Goal: Task Accomplishment & Management: Manage account settings

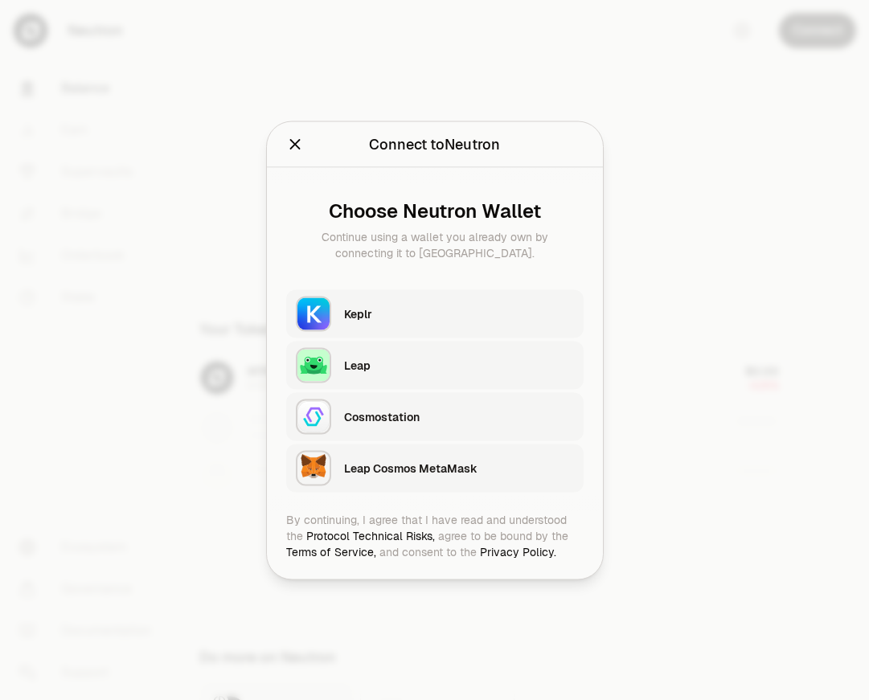
click at [428, 307] on div "Keplr" at bounding box center [459, 314] width 230 height 16
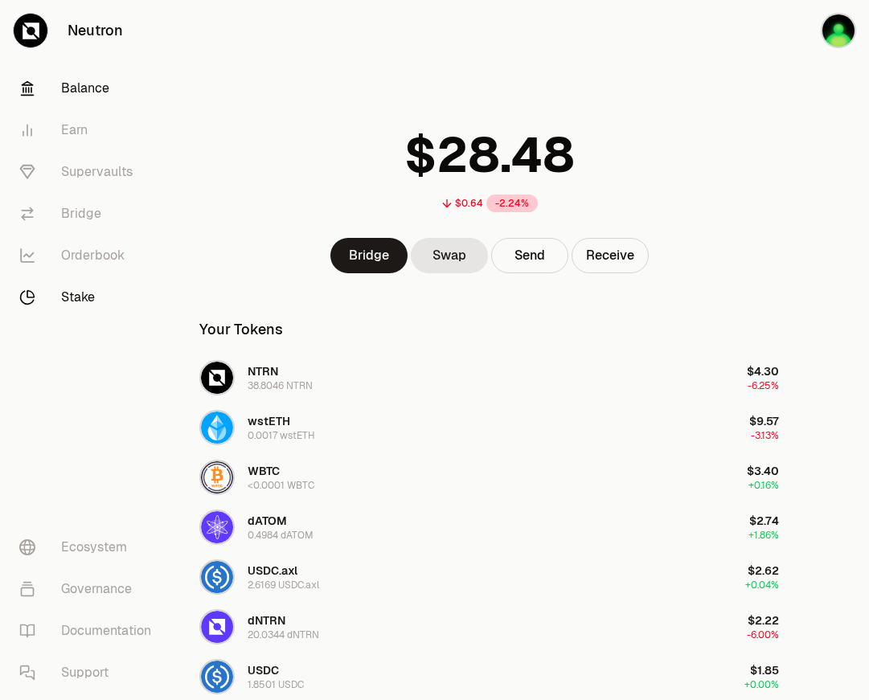
click at [84, 296] on link "Stake" at bounding box center [89, 298] width 167 height 42
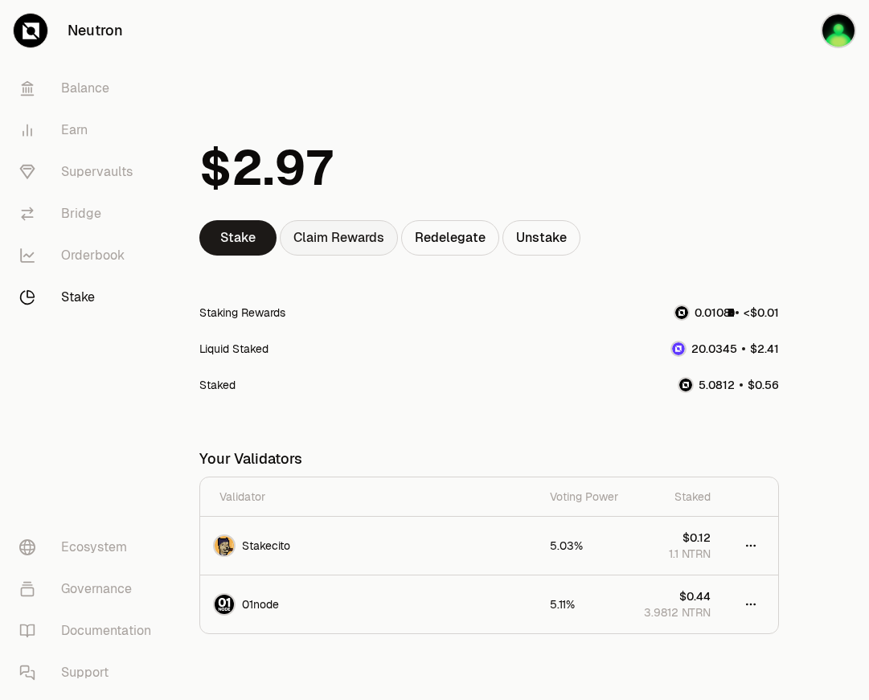
click at [372, 246] on div "Claim Rewards" at bounding box center [339, 237] width 118 height 35
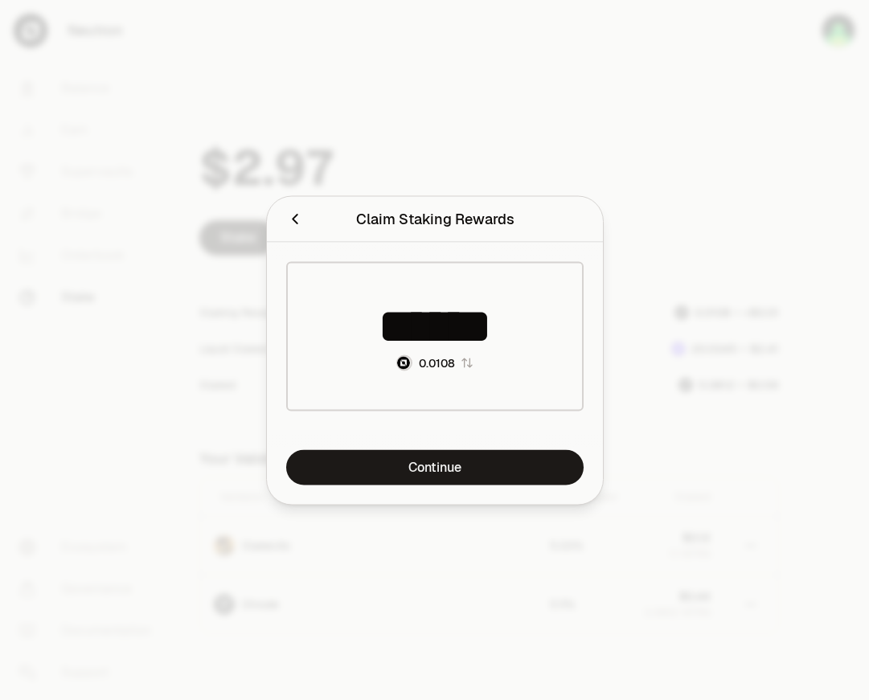
drag, startPoint x: 642, startPoint y: 199, endPoint x: 706, endPoint y: 166, distance: 71.6
click at [642, 199] on div at bounding box center [434, 350] width 869 height 700
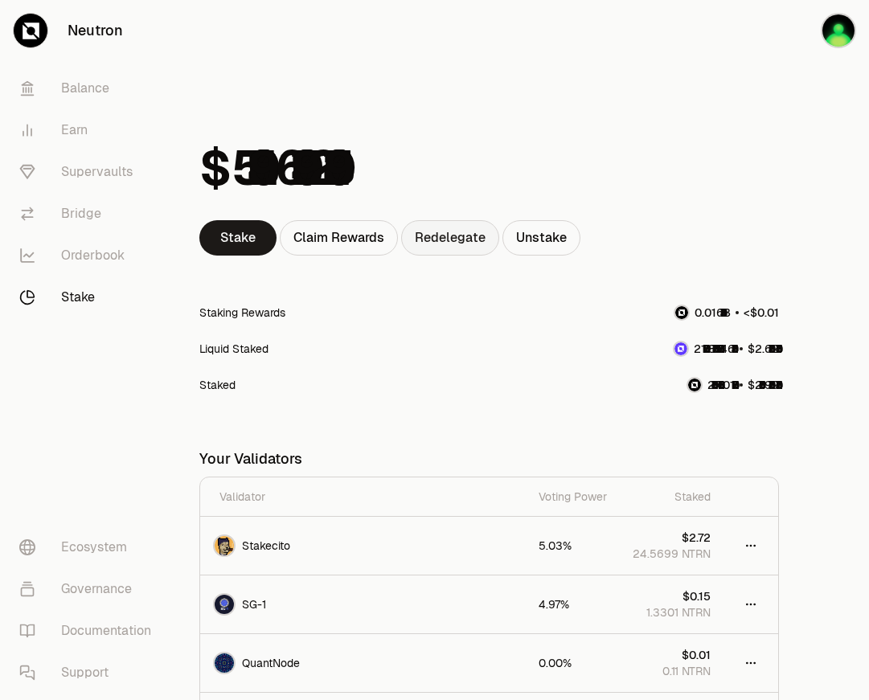
click at [457, 244] on link "Redelegate" at bounding box center [450, 237] width 98 height 35
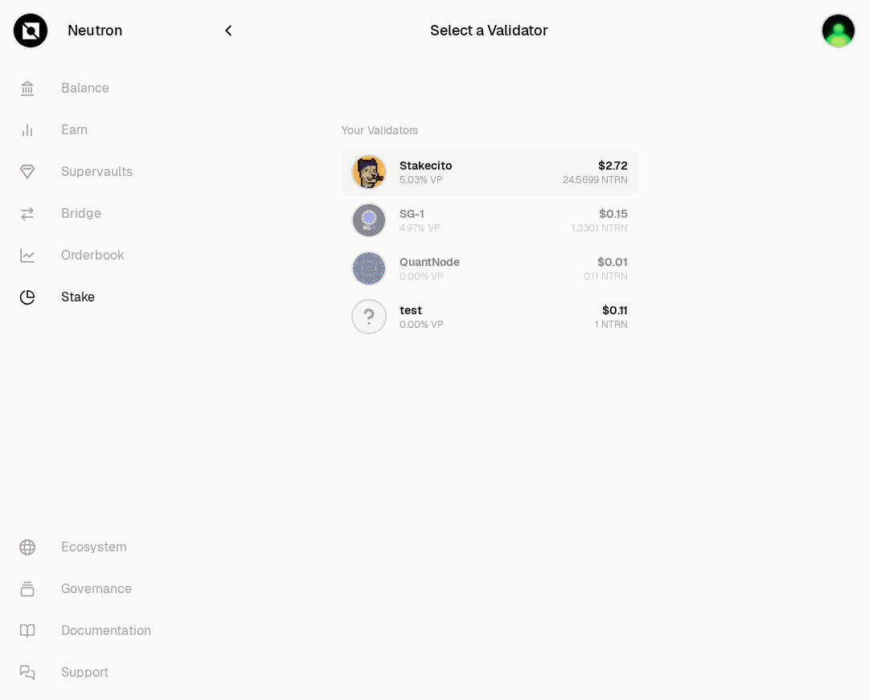
click at [475, 170] on button "Stakecito 5.03% VP $2.72 24.5699 NTRN" at bounding box center [490, 172] width 296 height 48
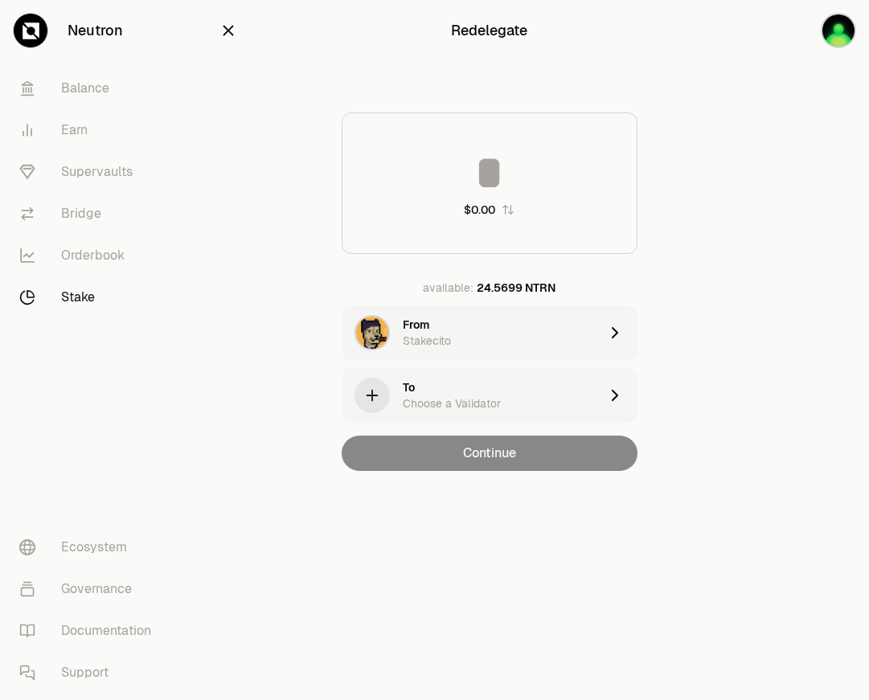
click at [228, 29] on icon "button" at bounding box center [228, 31] width 18 height 18
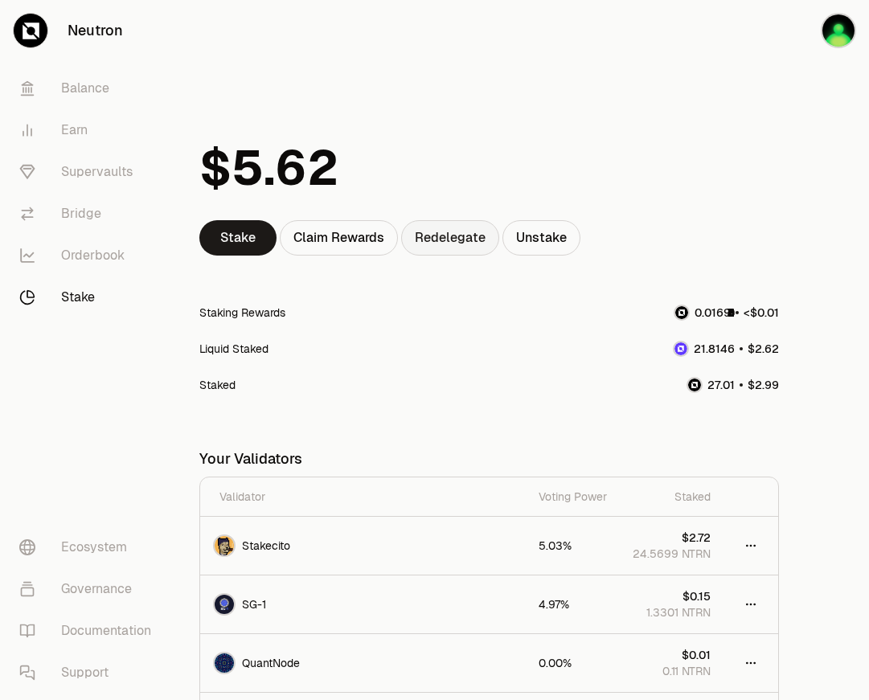
click at [440, 241] on link "Redelegate" at bounding box center [450, 237] width 98 height 35
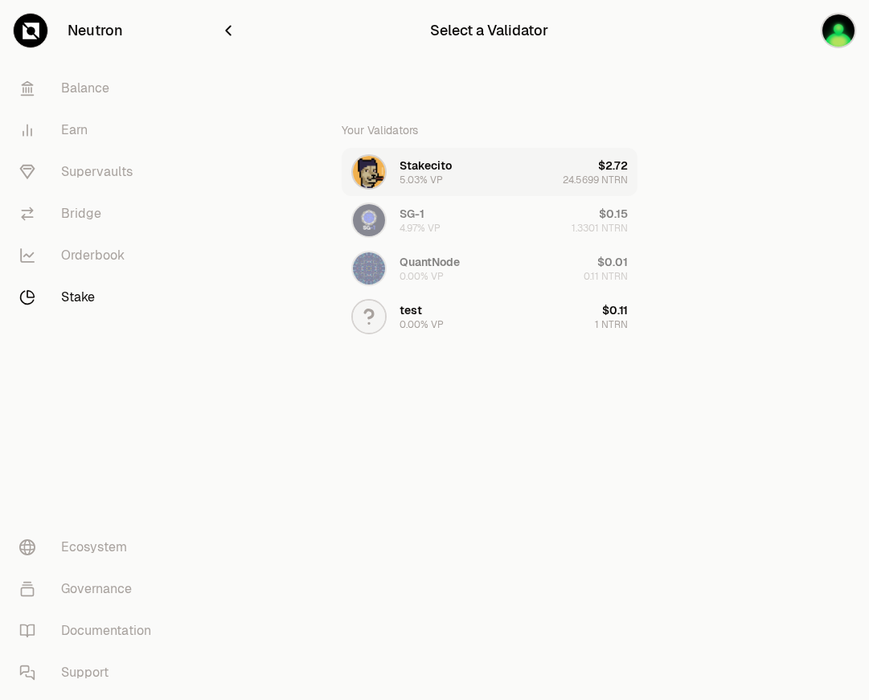
click at [457, 170] on button "Stakecito 5.03% VP $2.72 24.5699 NTRN" at bounding box center [490, 172] width 296 height 48
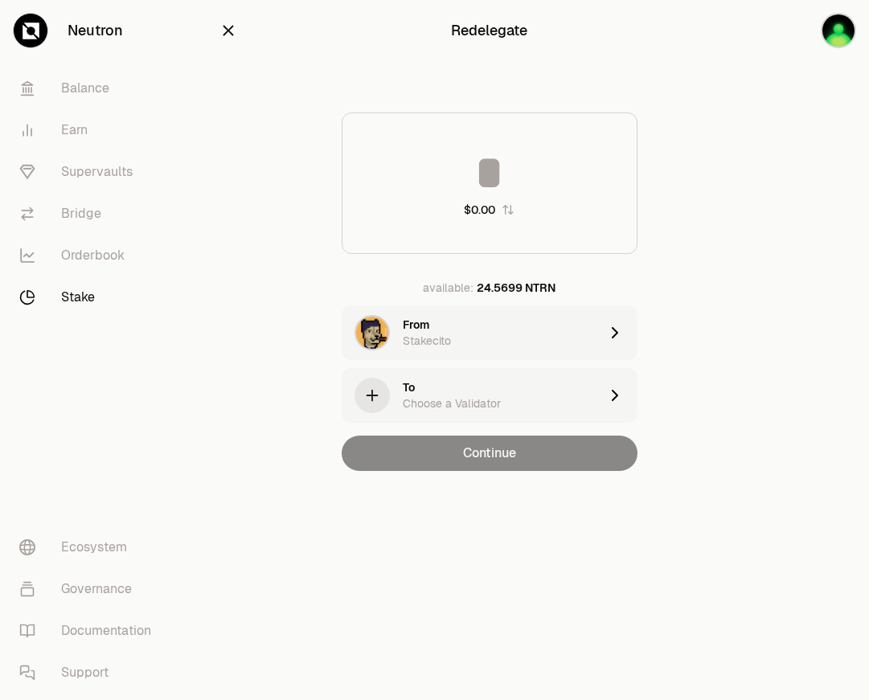
click at [452, 399] on div "Choose a Validator" at bounding box center [452, 404] width 98 height 16
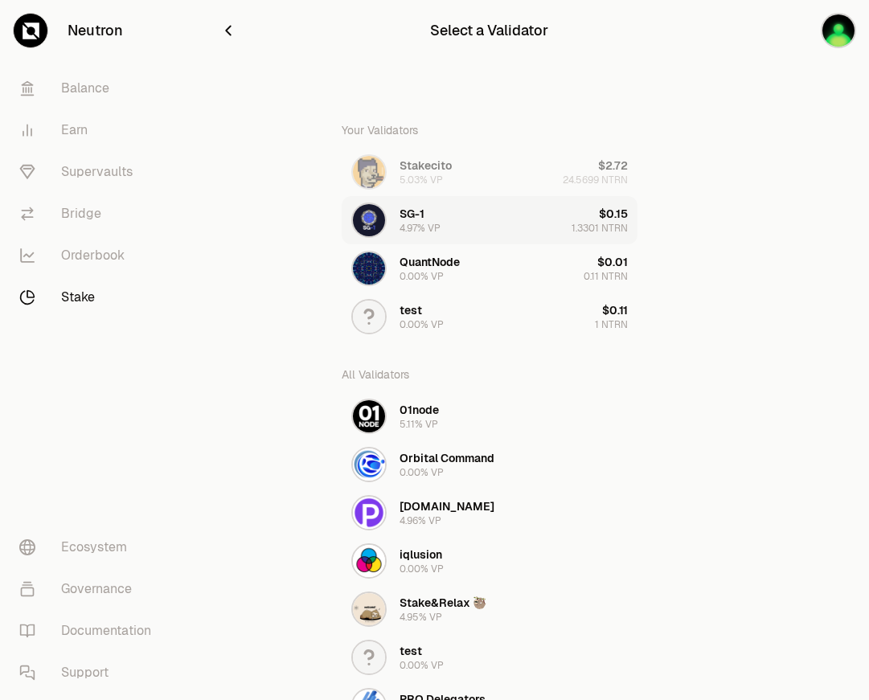
click at [444, 219] on button "SG-1 4.97% VP $0.15 1.3301 NTRN" at bounding box center [490, 220] width 296 height 48
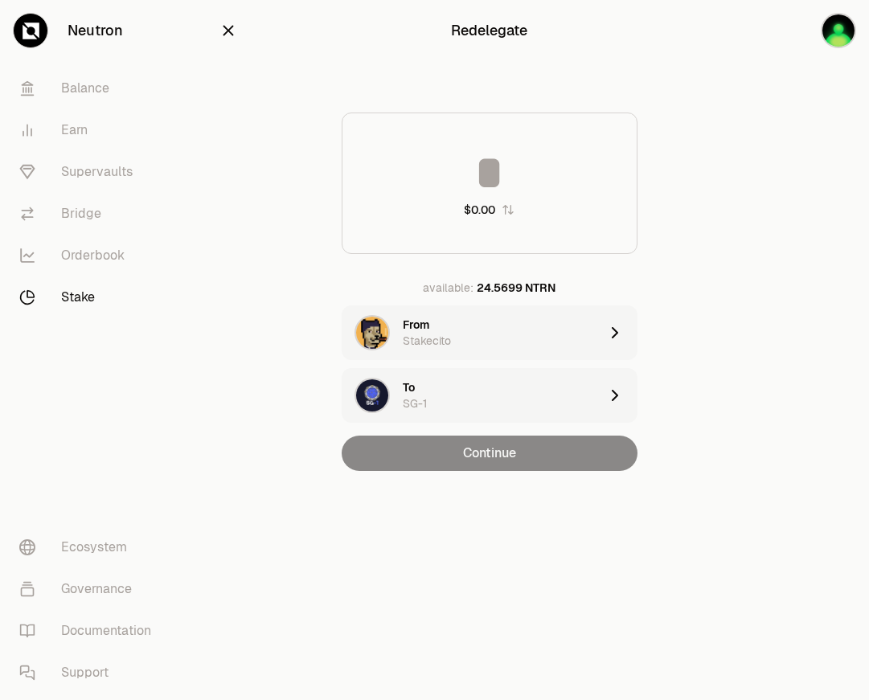
click at [423, 402] on div "SG-1" at bounding box center [415, 404] width 24 height 16
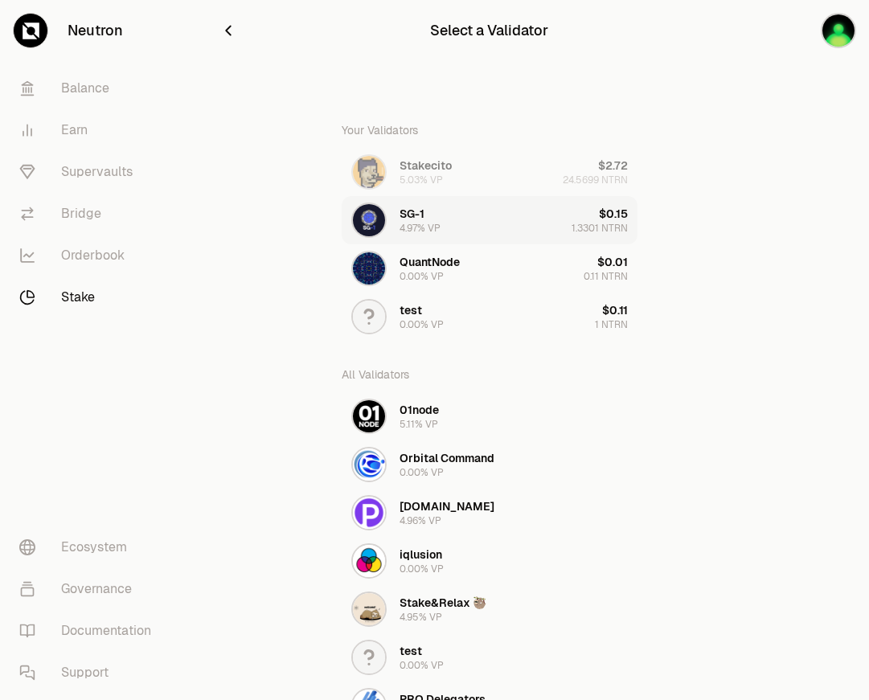
click at [451, 224] on button "SG-1 4.97% VP $0.15 1.3301 NTRN" at bounding box center [490, 220] width 296 height 48
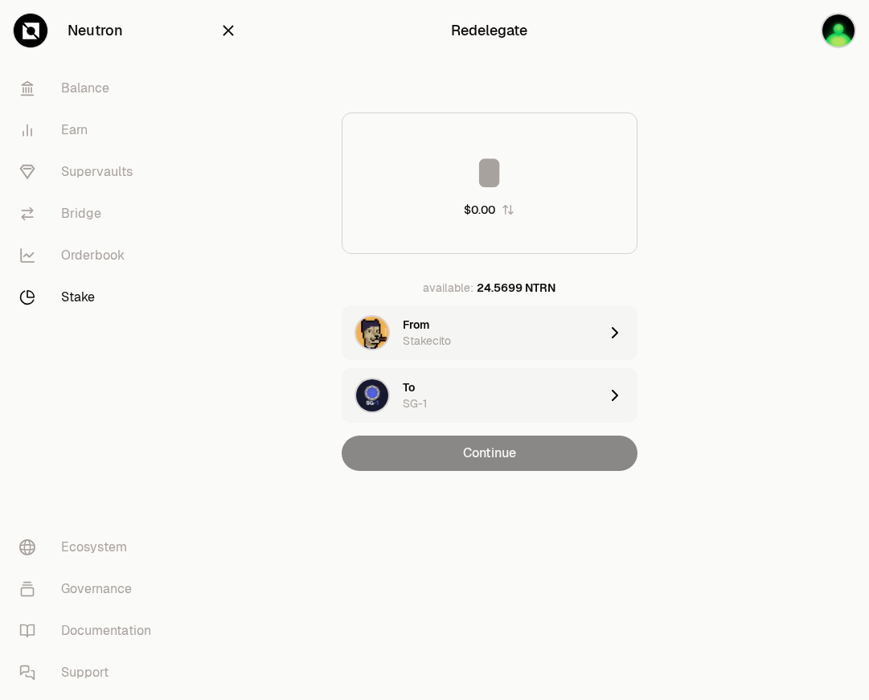
click at [471, 192] on input at bounding box center [489, 173] width 294 height 48
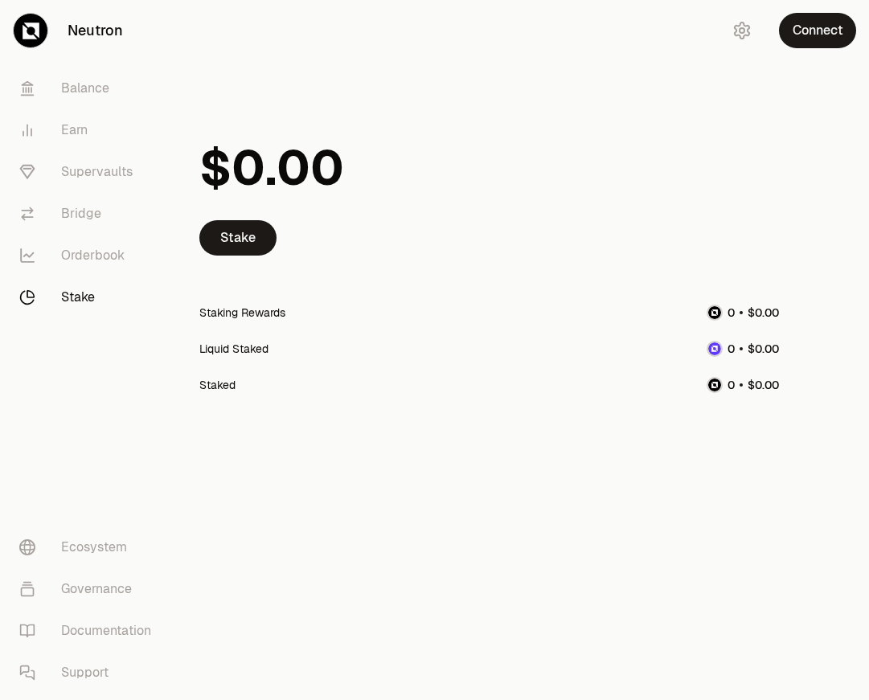
click at [801, 48] on div "Connect" at bounding box center [792, 30] width 154 height 61
click at [801, 37] on button "Connect" at bounding box center [817, 30] width 77 height 35
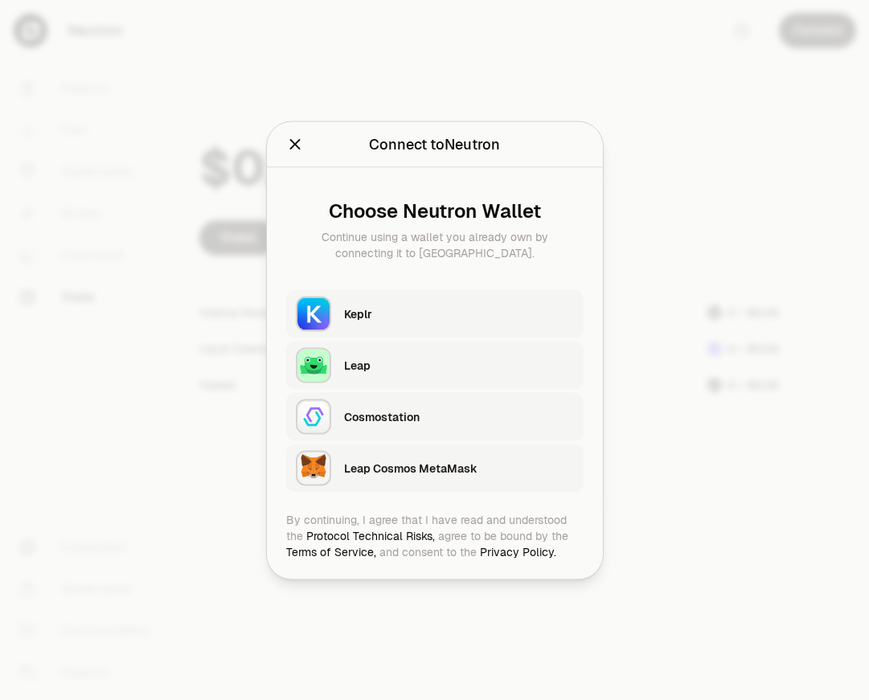
click at [427, 310] on div "Keplr" at bounding box center [459, 314] width 230 height 16
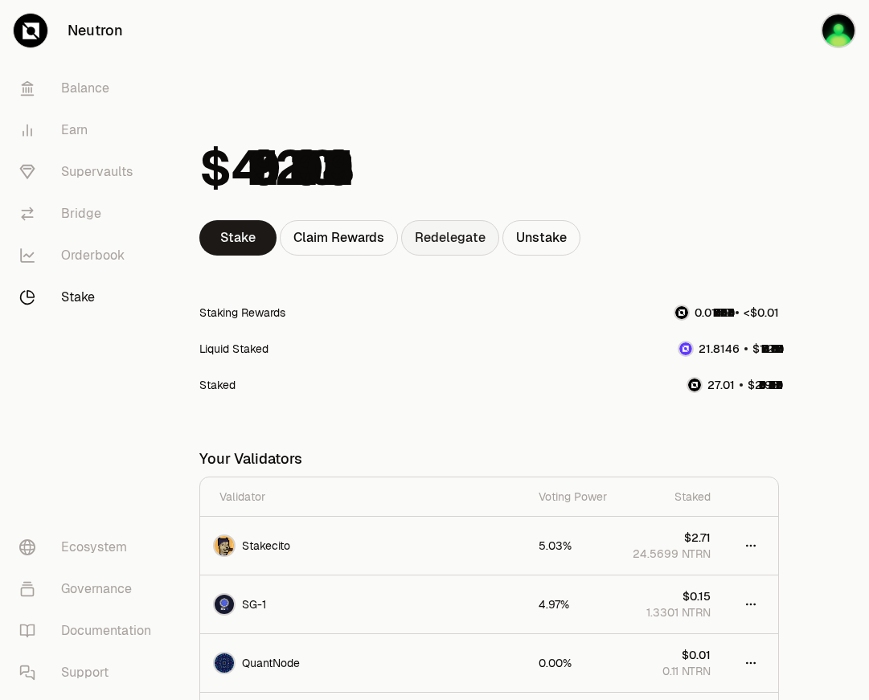
click at [471, 243] on link "Redelegate" at bounding box center [450, 237] width 98 height 35
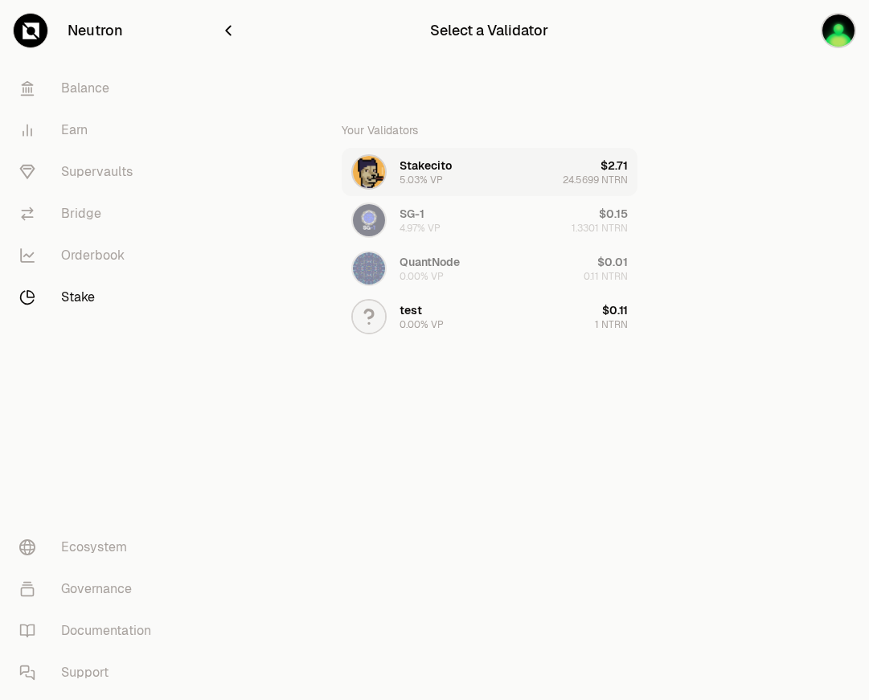
click at [534, 178] on button "Stakecito 5.03% VP $2.71 24.5699 NTRN" at bounding box center [490, 172] width 296 height 48
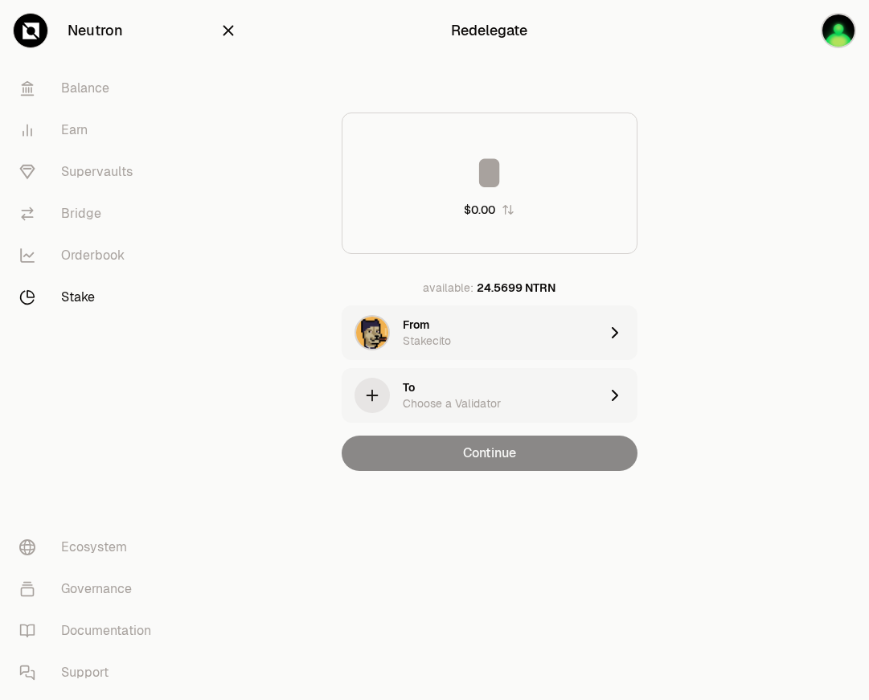
click at [227, 23] on icon "button" at bounding box center [228, 31] width 18 height 18
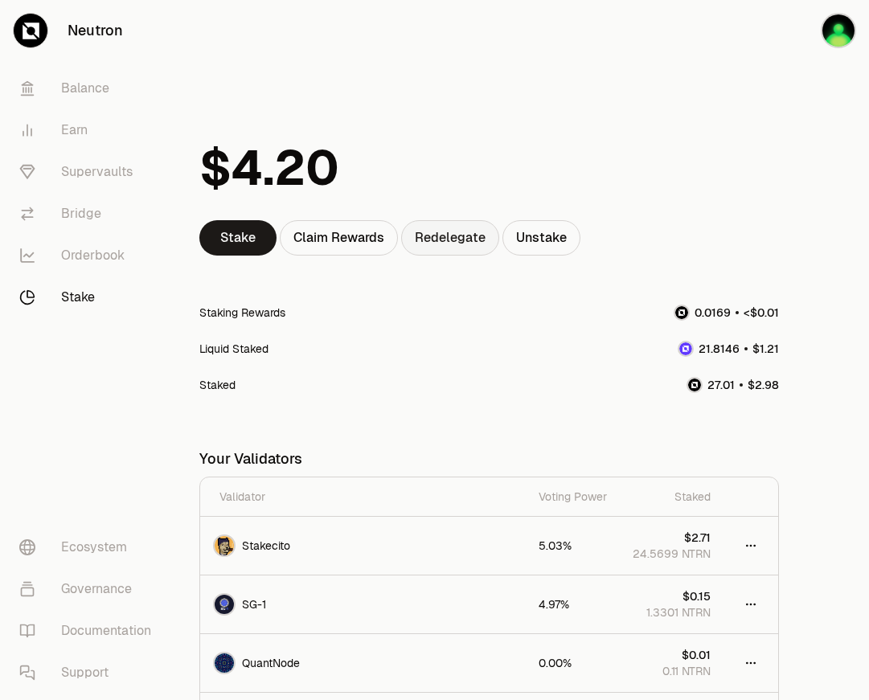
click at [432, 236] on link "Redelegate" at bounding box center [450, 237] width 98 height 35
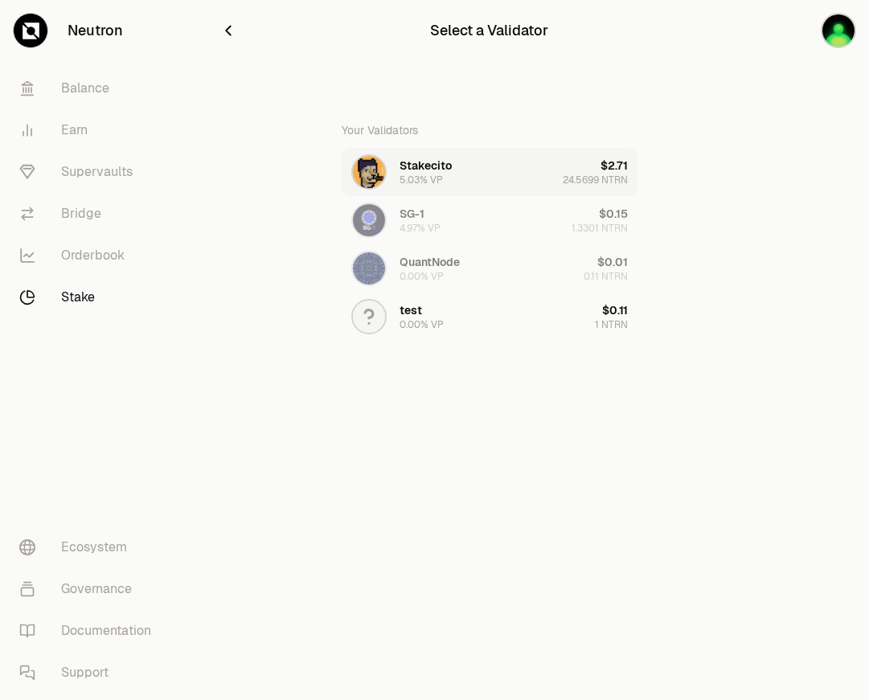
click at [517, 175] on button "Stakecito 5.03% VP $2.71 24.5699 NTRN" at bounding box center [490, 172] width 296 height 48
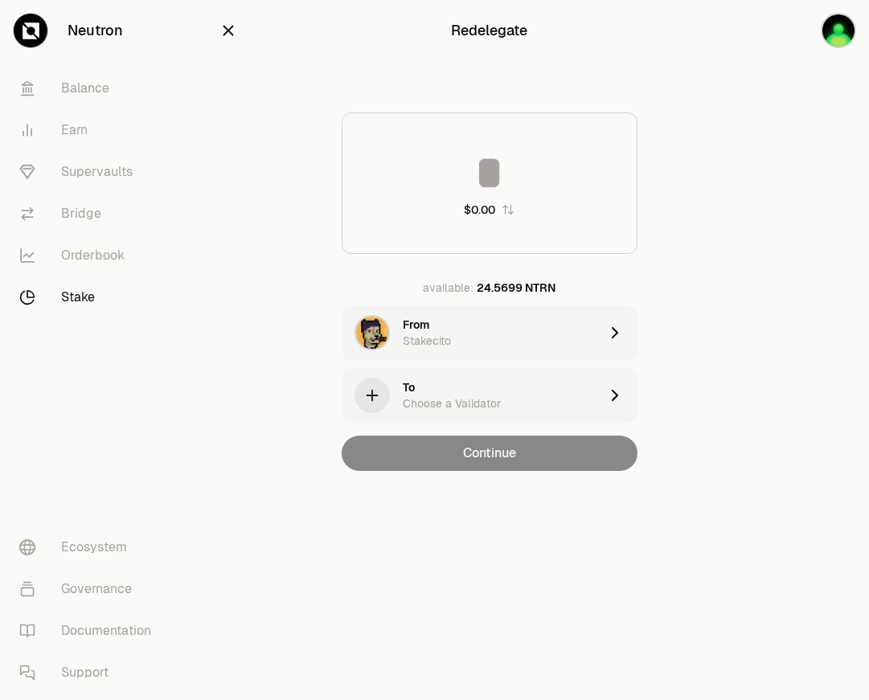
click at [476, 396] on div "Choose a Validator" at bounding box center [452, 404] width 98 height 16
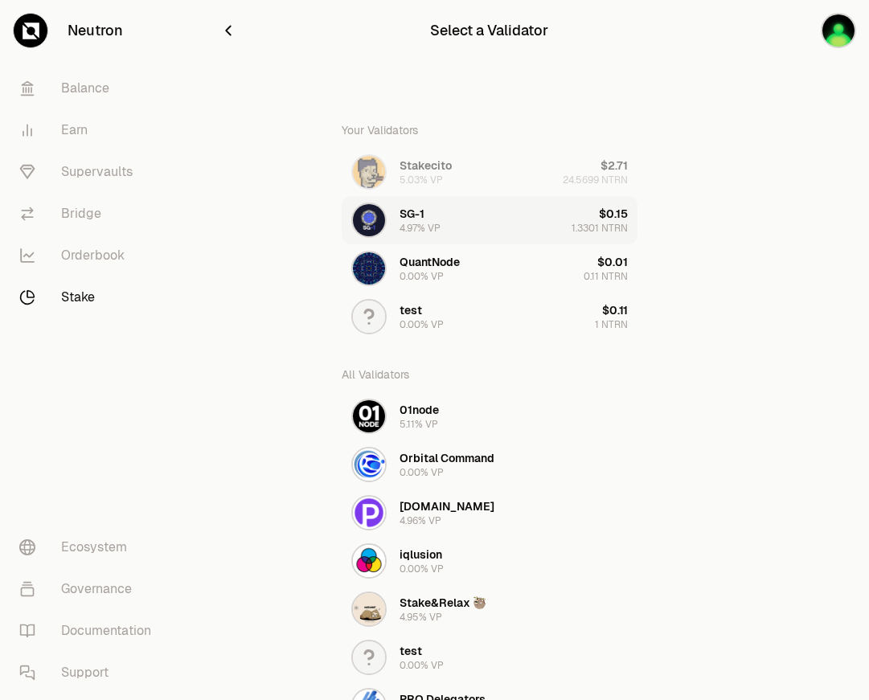
click at [511, 215] on button "SG-1 4.97% VP $0.15 1.3301 NTRN" at bounding box center [490, 220] width 296 height 48
